Goal: Task Accomplishment & Management: Use online tool/utility

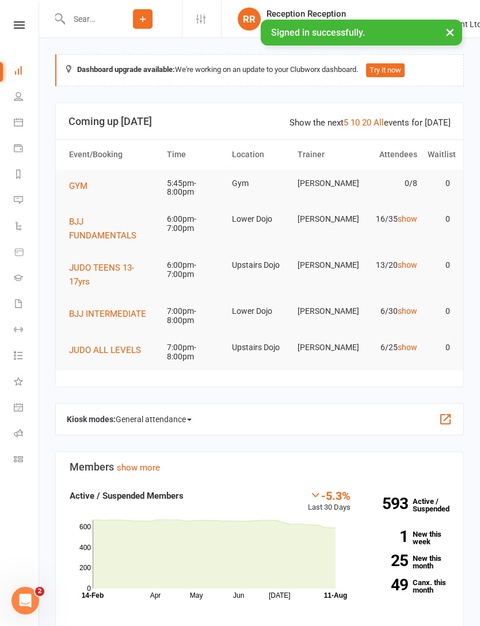
click at [151, 410] on span "General attendance" at bounding box center [154, 419] width 76 height 18
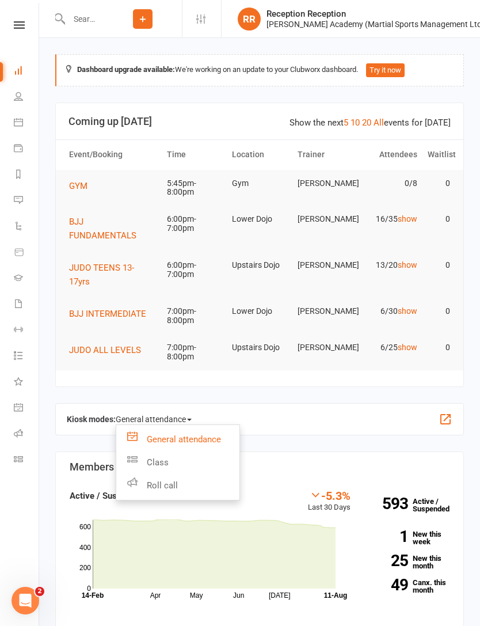
click at [153, 451] on link "Class" at bounding box center [177, 462] width 123 height 23
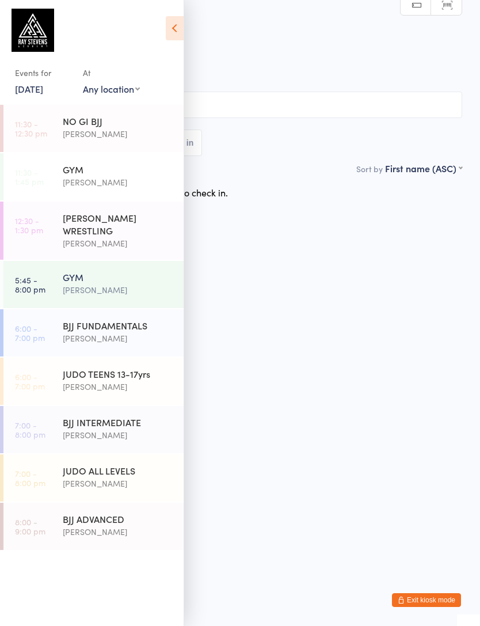
click at [82, 291] on div "[PERSON_NAME]" at bounding box center [118, 289] width 111 height 13
click at [89, 296] on div "[PERSON_NAME]" at bounding box center [118, 289] width 111 height 13
click at [176, 28] on icon at bounding box center [175, 28] width 18 height 24
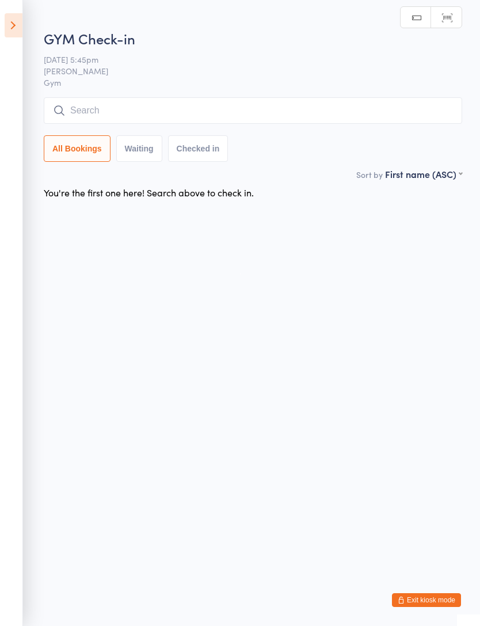
click at [17, 28] on icon at bounding box center [14, 25] width 18 height 24
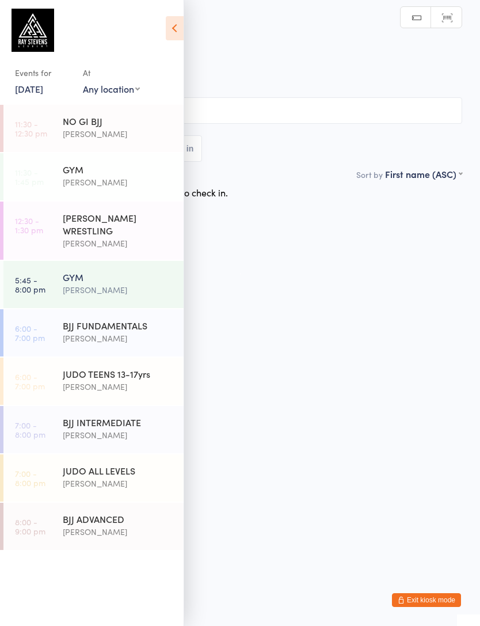
click at [26, 92] on link "[DATE]" at bounding box center [29, 88] width 28 height 13
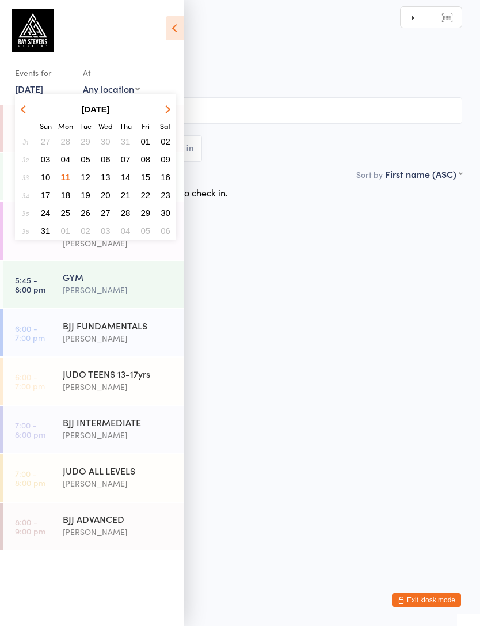
click at [71, 178] on button "11" at bounding box center [66, 177] width 18 height 16
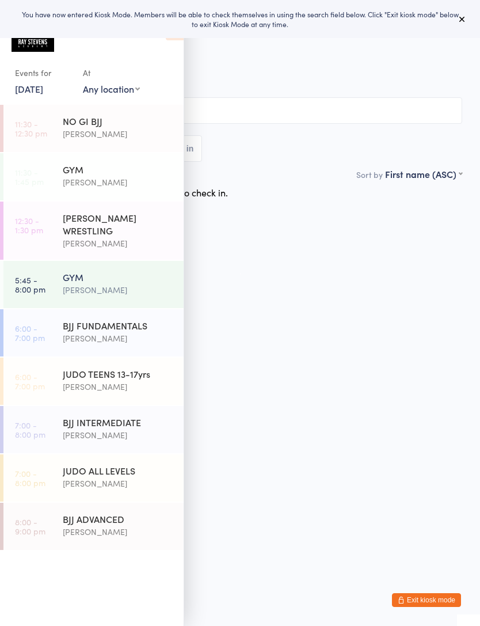
click at [225, 109] on input "search" at bounding box center [240, 110] width 445 height 26
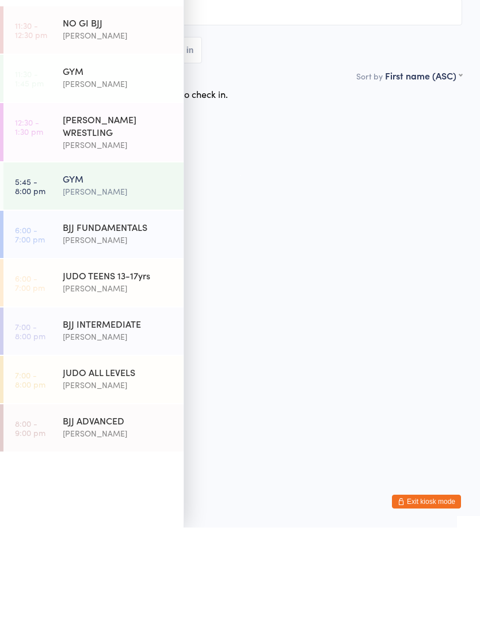
click at [273, 180] on div "You're the first one here! Search above to check in." at bounding box center [239, 192] width 465 height 24
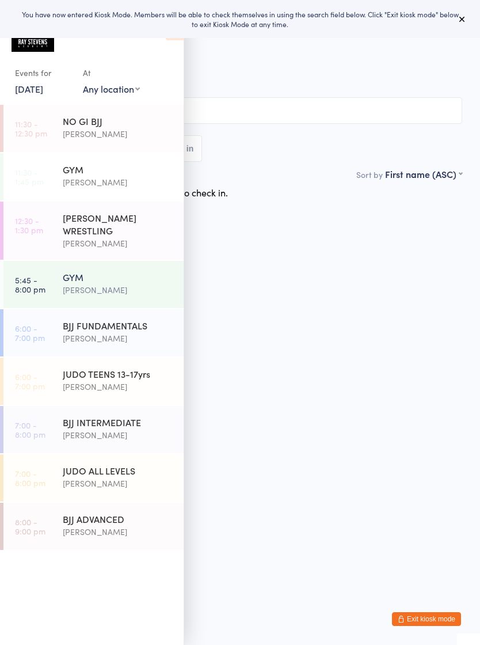
click at [460, 22] on icon at bounding box center [462, 18] width 9 height 9
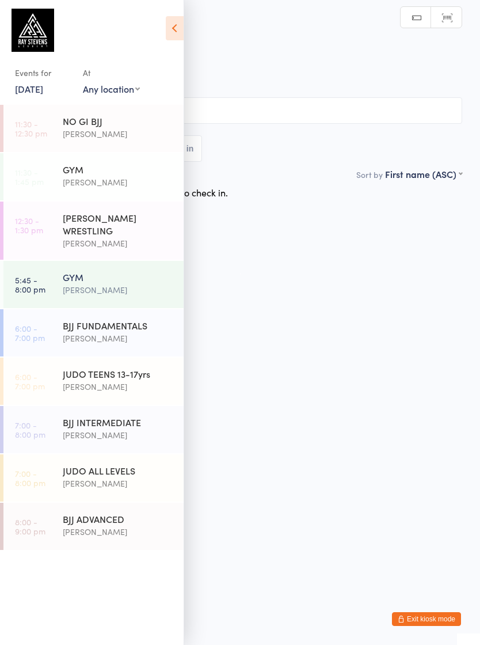
click at [162, 30] on div "Events for 11 Aug, 2025 11 Aug, 2025 August 2025 Sun Mon Tue Wed Thu Fri Sat 31…" at bounding box center [92, 54] width 184 height 109
click at [175, 39] on icon at bounding box center [175, 28] width 18 height 24
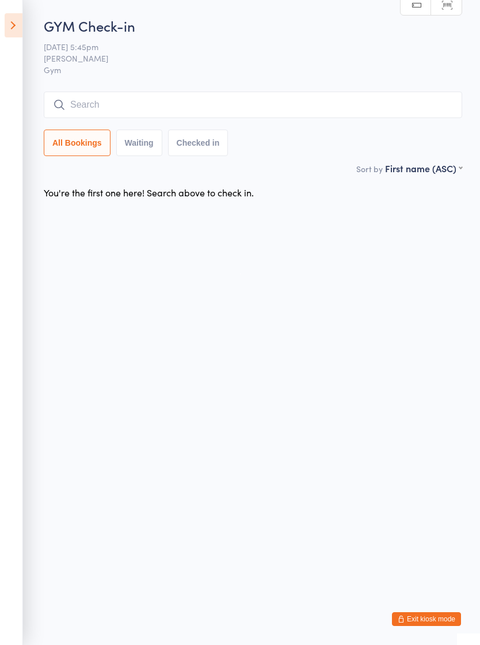
click at [435, 624] on button "Exit kiosk mode" at bounding box center [426, 619] width 69 height 14
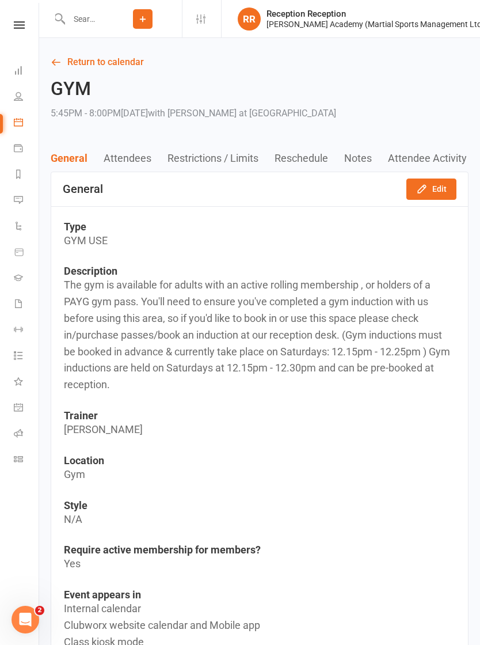
click at [111, 69] on link "Return to calendar" at bounding box center [260, 62] width 418 height 16
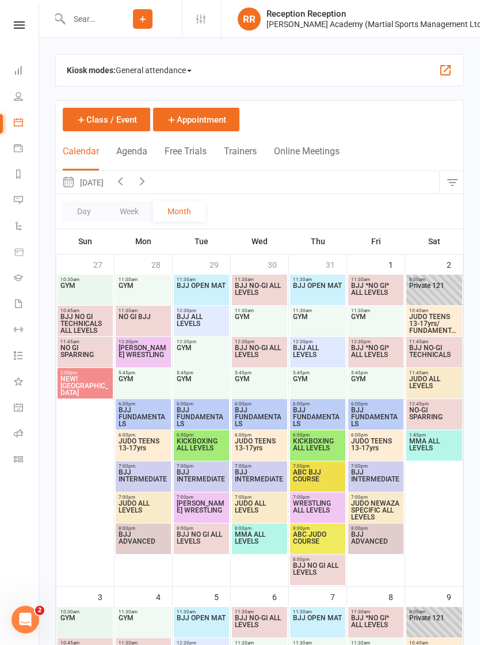
click at [20, 89] on link "People" at bounding box center [27, 98] width 26 height 26
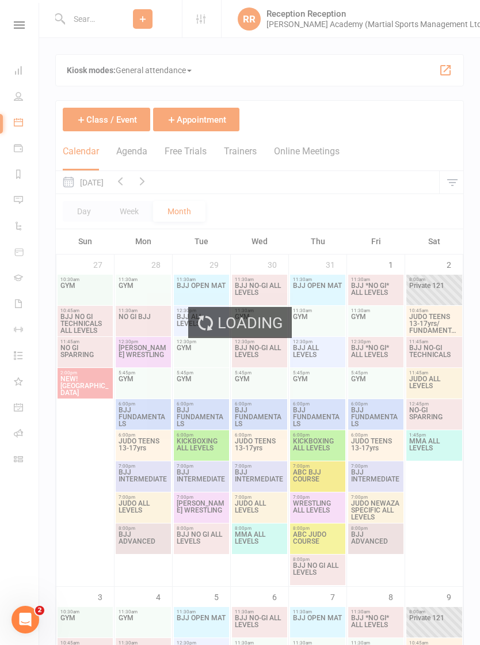
click at [25, 79] on div "Loading" at bounding box center [240, 322] width 480 height 645
select select "100"
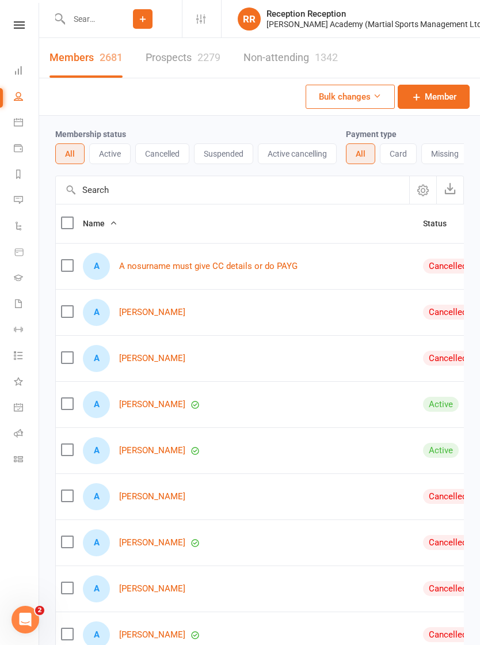
click at [37, 63] on link "Dashboard" at bounding box center [27, 72] width 26 height 26
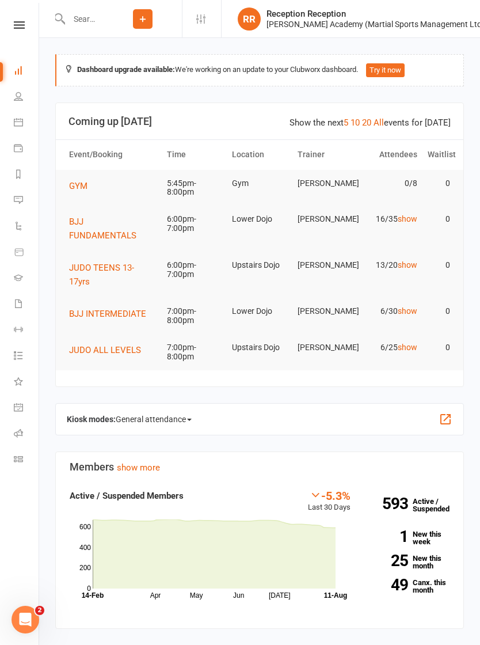
click at [180, 410] on span "General attendance" at bounding box center [154, 419] width 76 height 18
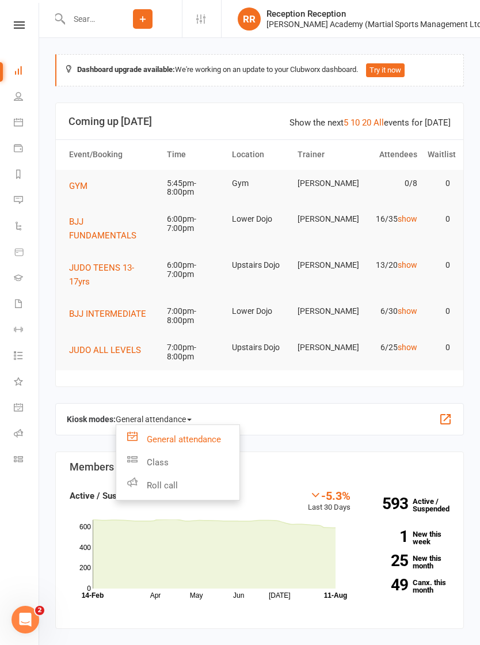
click at [189, 474] on link "Roll call" at bounding box center [177, 485] width 123 height 23
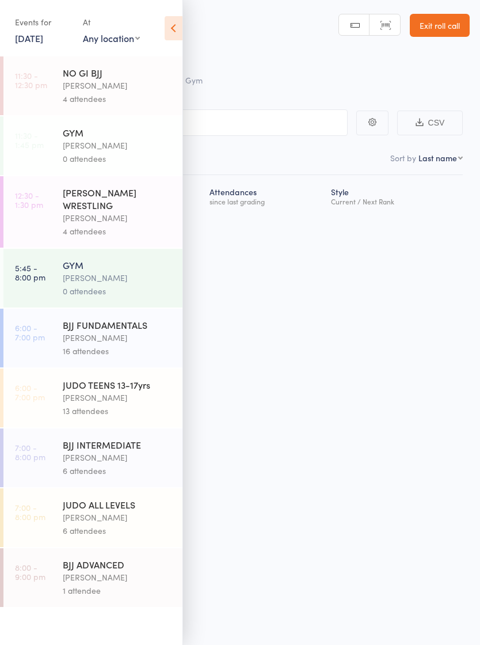
click at [140, 331] on div "BJJ FUNDAMENTALS" at bounding box center [118, 325] width 110 height 13
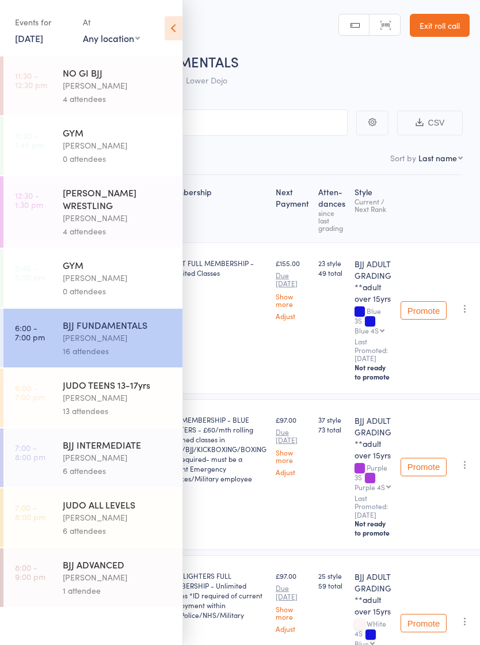
click at [176, 31] on icon at bounding box center [174, 28] width 18 height 24
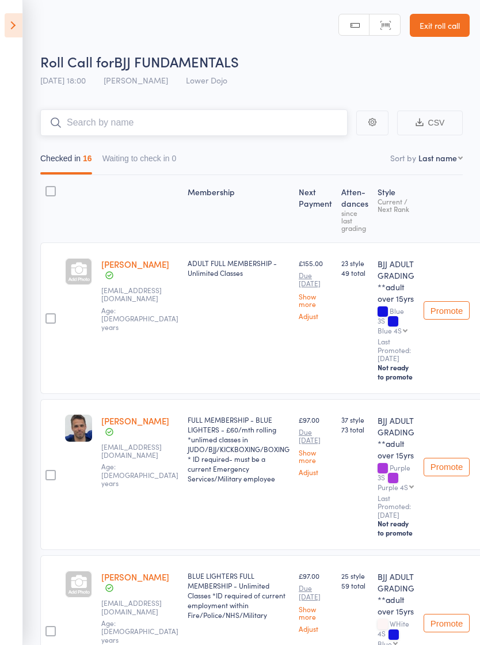
click at [228, 115] on input "search" at bounding box center [194, 122] width 308 height 26
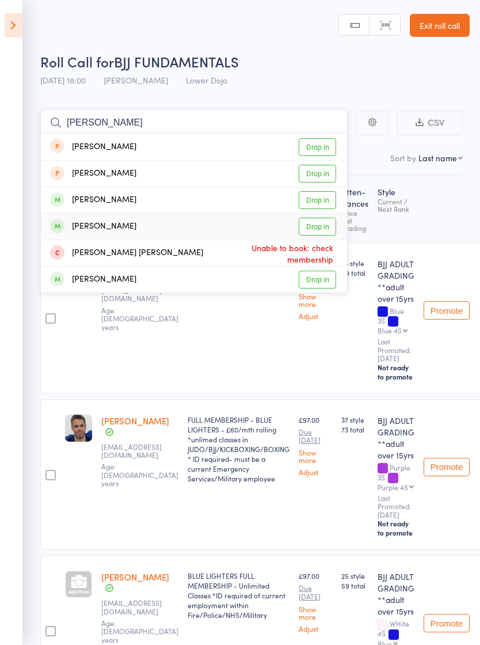
type input "[PERSON_NAME]"
click at [325, 227] on link "Drop in" at bounding box center [317, 227] width 37 height 18
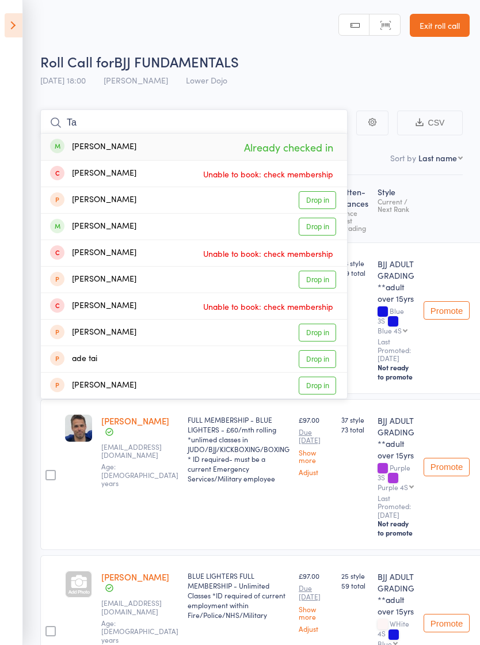
type input "T"
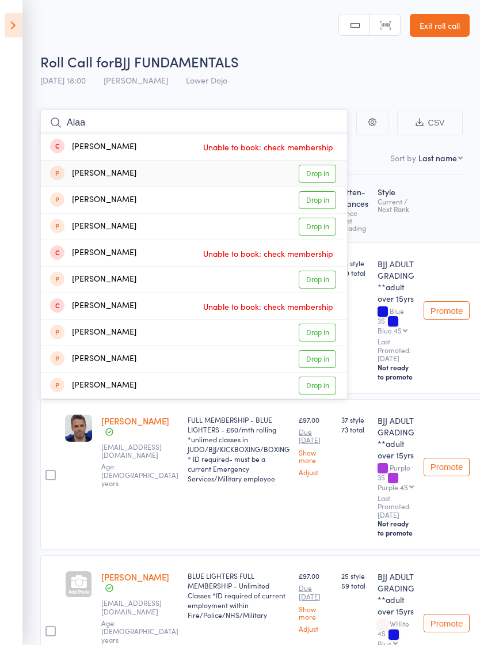
type input "Alaa"
click at [308, 175] on link "Drop in" at bounding box center [317, 174] width 37 height 18
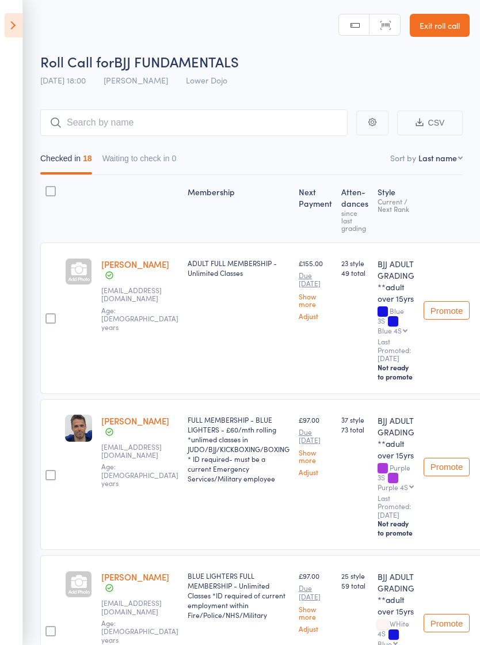
click at [7, 32] on icon at bounding box center [14, 25] width 18 height 24
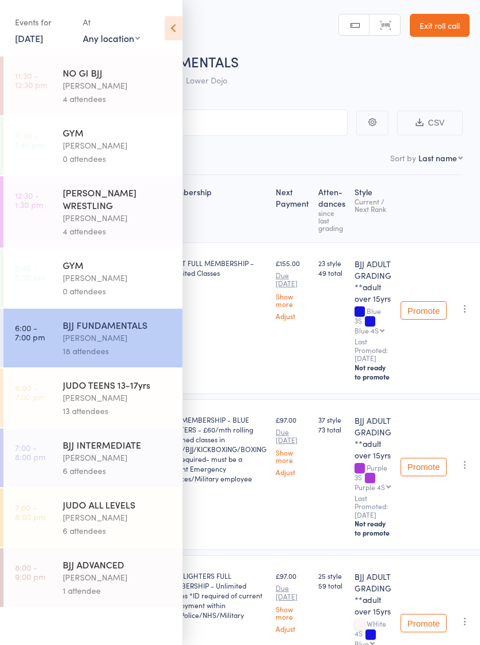
click at [78, 173] on div "GYM [PERSON_NAME] 0 attendees" at bounding box center [123, 145] width 120 height 59
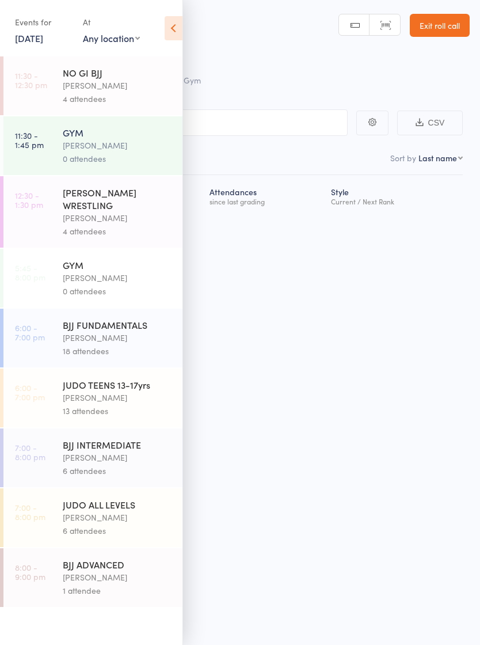
click at [44, 303] on link "5:45 - 8:00 pm GYM [PERSON_NAME] 0 attendees" at bounding box center [92, 278] width 179 height 59
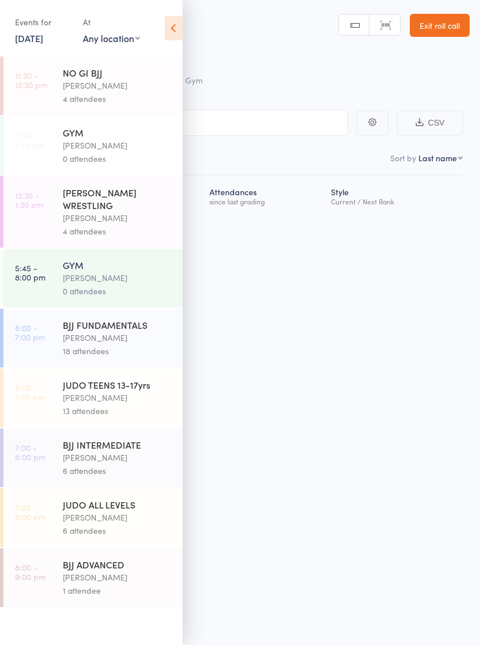
click at [166, 43] on div "Events for [DATE] [DATE] [DATE] Sun Mon Tue Wed Thu Fri Sat 31 27 28 29 30 31 0…" at bounding box center [91, 29] width 183 height 58
click at [179, 27] on icon at bounding box center [174, 28] width 18 height 24
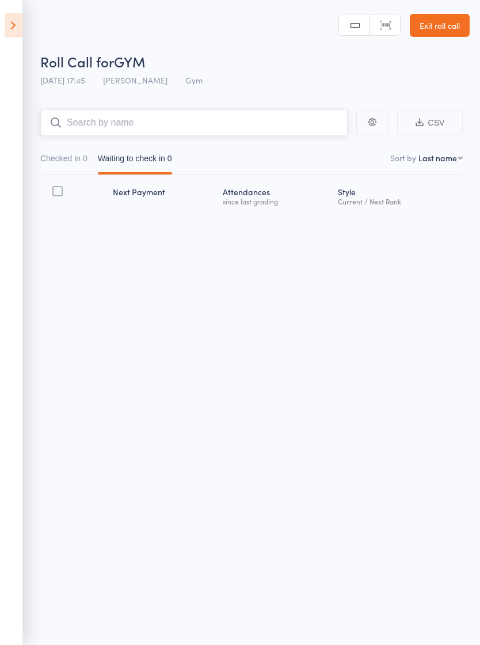
click at [138, 127] on input "search" at bounding box center [194, 122] width 308 height 26
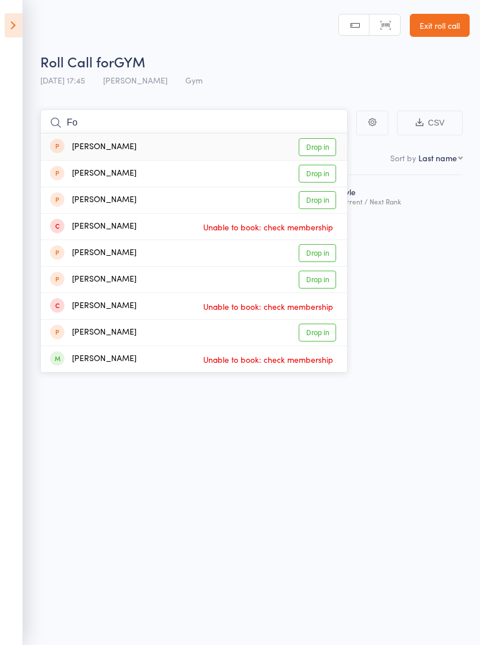
type input "F"
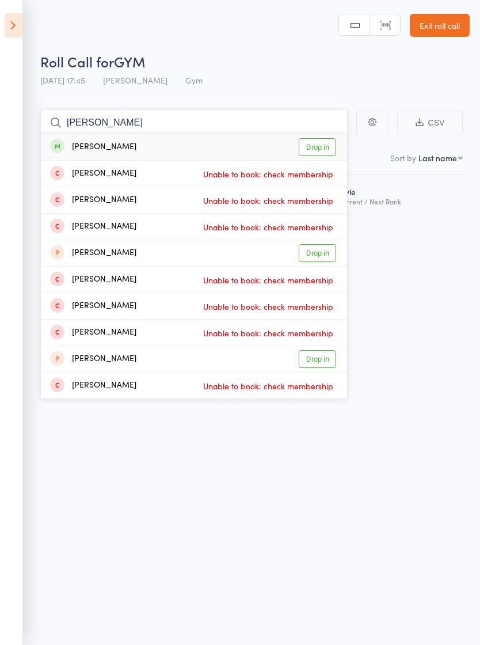
type input "[PERSON_NAME]"
click at [274, 150] on div "[PERSON_NAME] Drop in" at bounding box center [194, 147] width 306 height 26
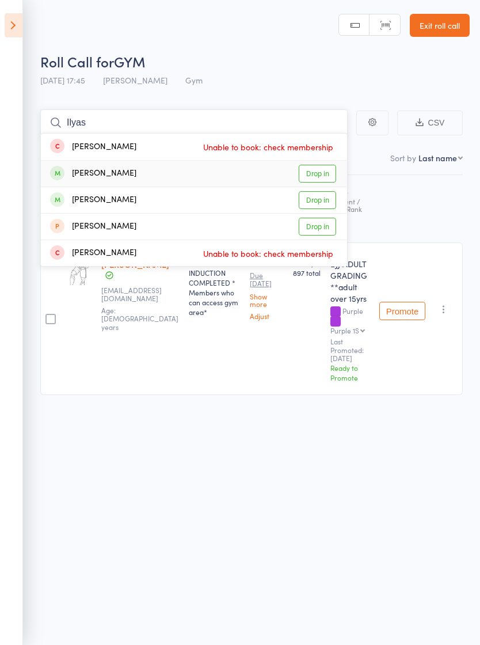
type input "Ilyas"
click at [319, 173] on link "Drop in" at bounding box center [317, 174] width 37 height 18
